Goal: Find specific page/section: Find specific page/section

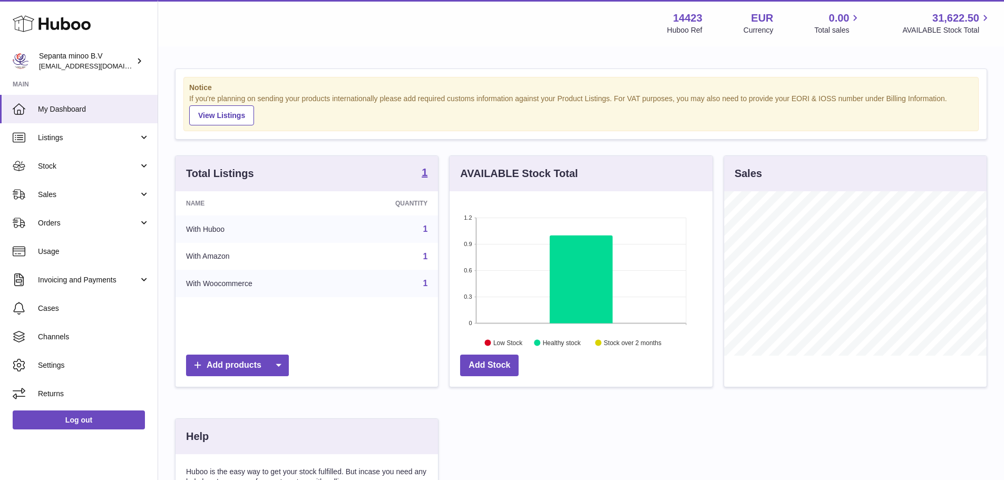
scroll to position [164, 263]
drag, startPoint x: 87, startPoint y: 195, endPoint x: 85, endPoint y: 213, distance: 17.5
click at [87, 195] on span "Sales" at bounding box center [88, 195] width 101 height 10
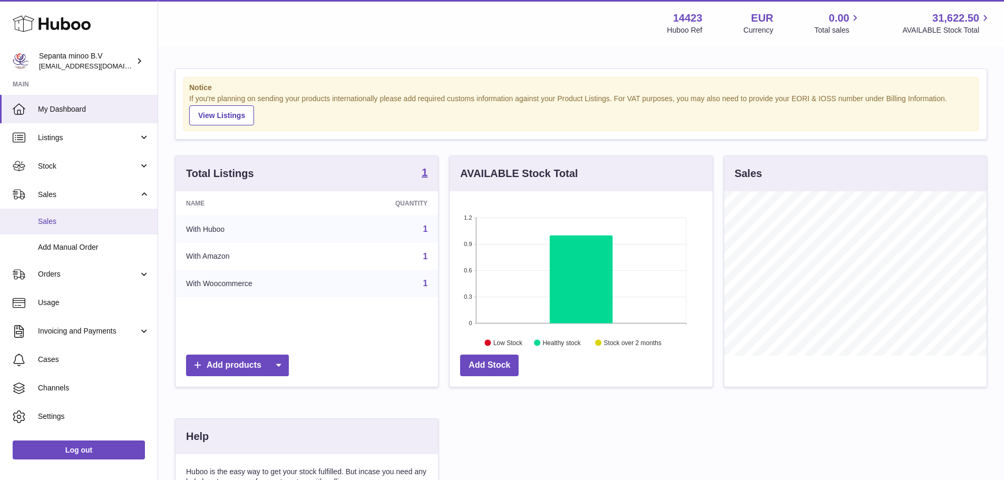
click at [83, 220] on span "Sales" at bounding box center [94, 222] width 112 height 10
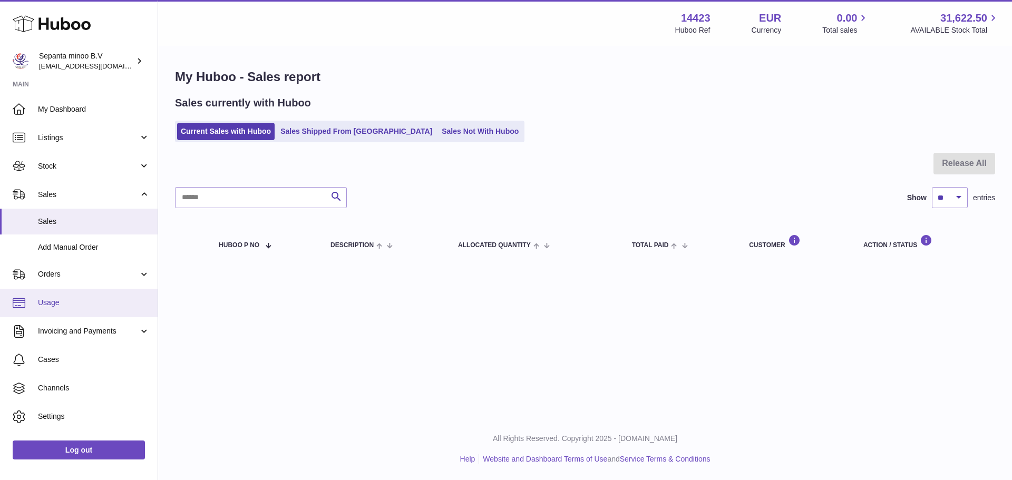
click at [86, 307] on span "Usage" at bounding box center [94, 303] width 112 height 10
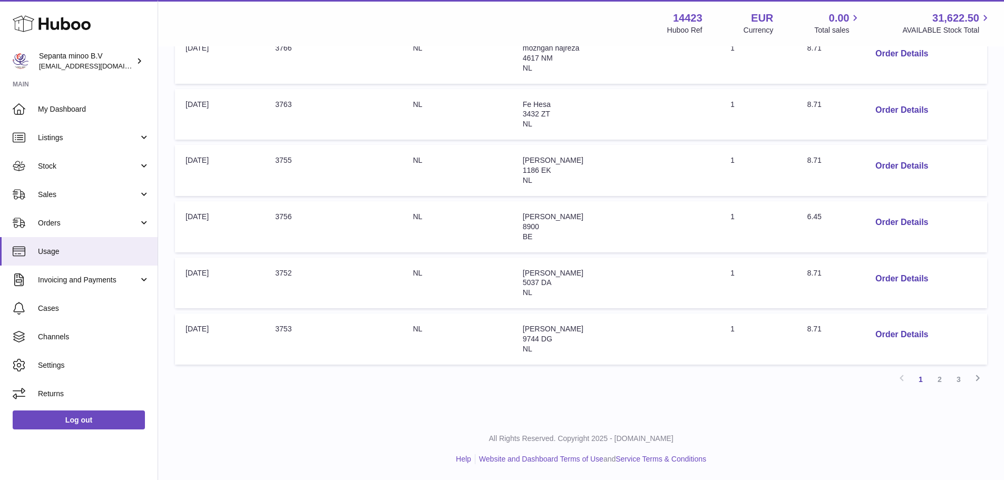
drag, startPoint x: 565, startPoint y: 173, endPoint x: 591, endPoint y: 325, distance: 153.9
click at [964, 381] on link "3" at bounding box center [958, 379] width 19 height 19
